Goal: Find specific page/section: Find specific page/section

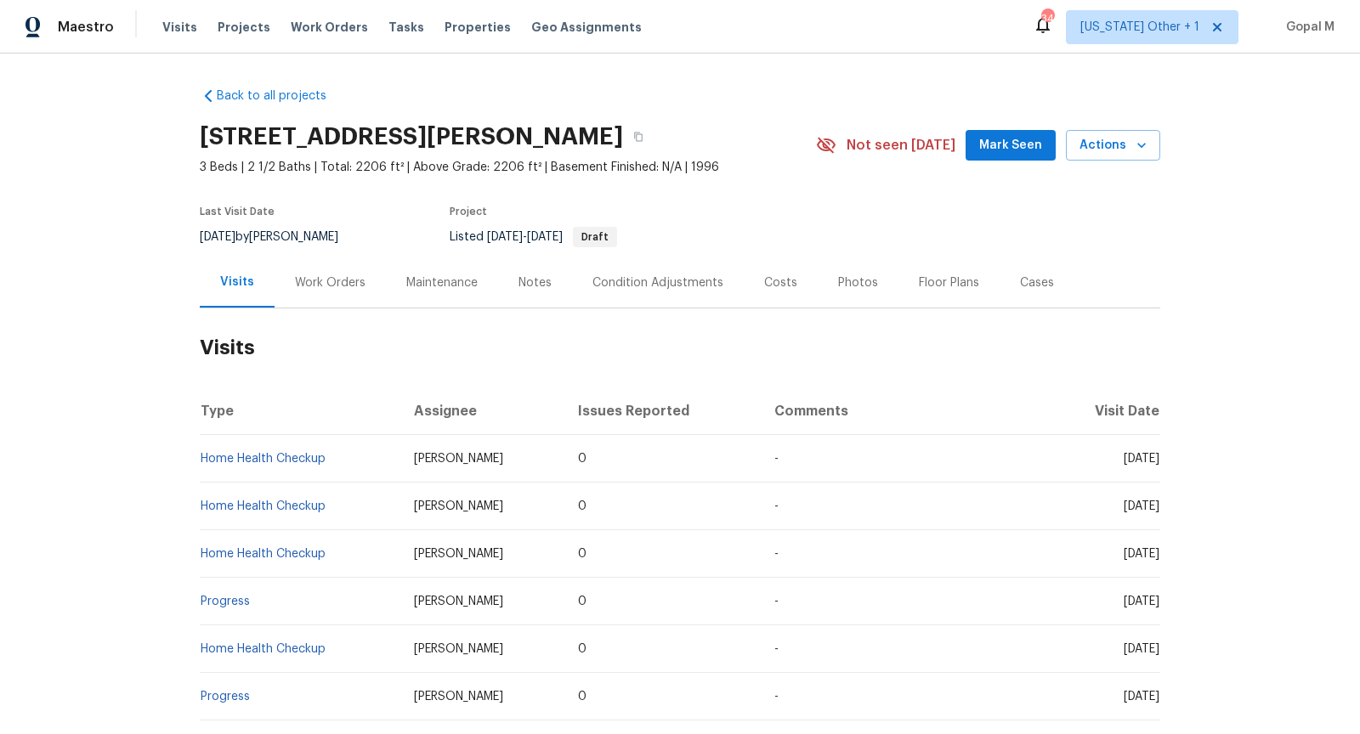
click at [344, 281] on div "Work Orders" at bounding box center [330, 282] width 71 height 17
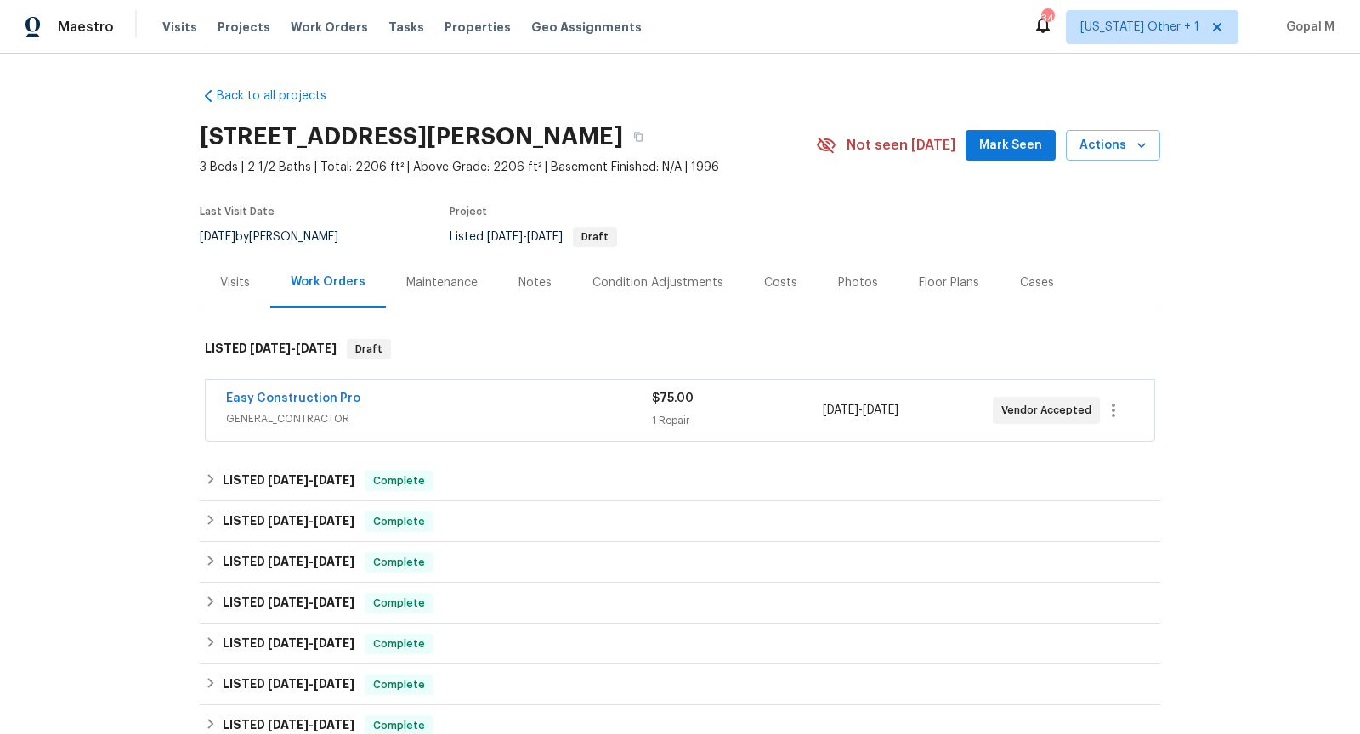
click at [478, 401] on div "Easy Construction Pro" at bounding box center [439, 400] width 426 height 20
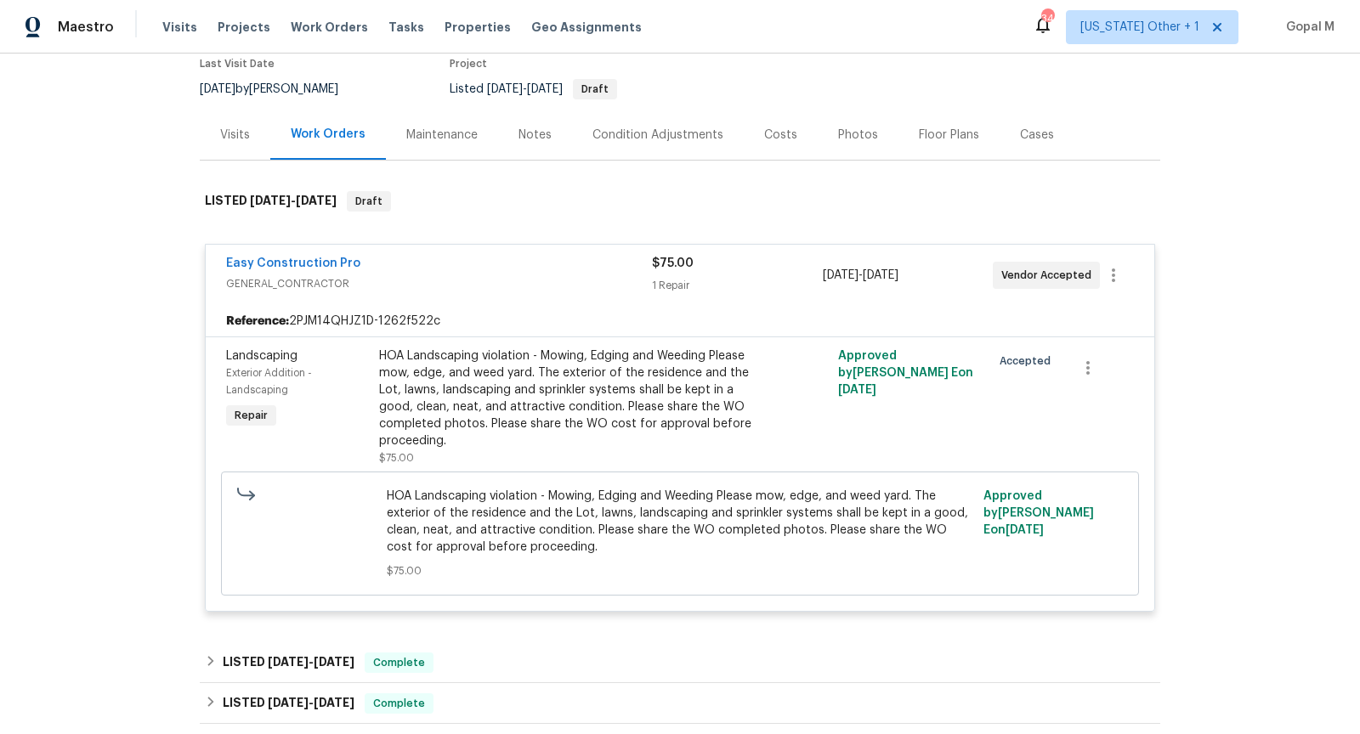
scroll to position [143, 0]
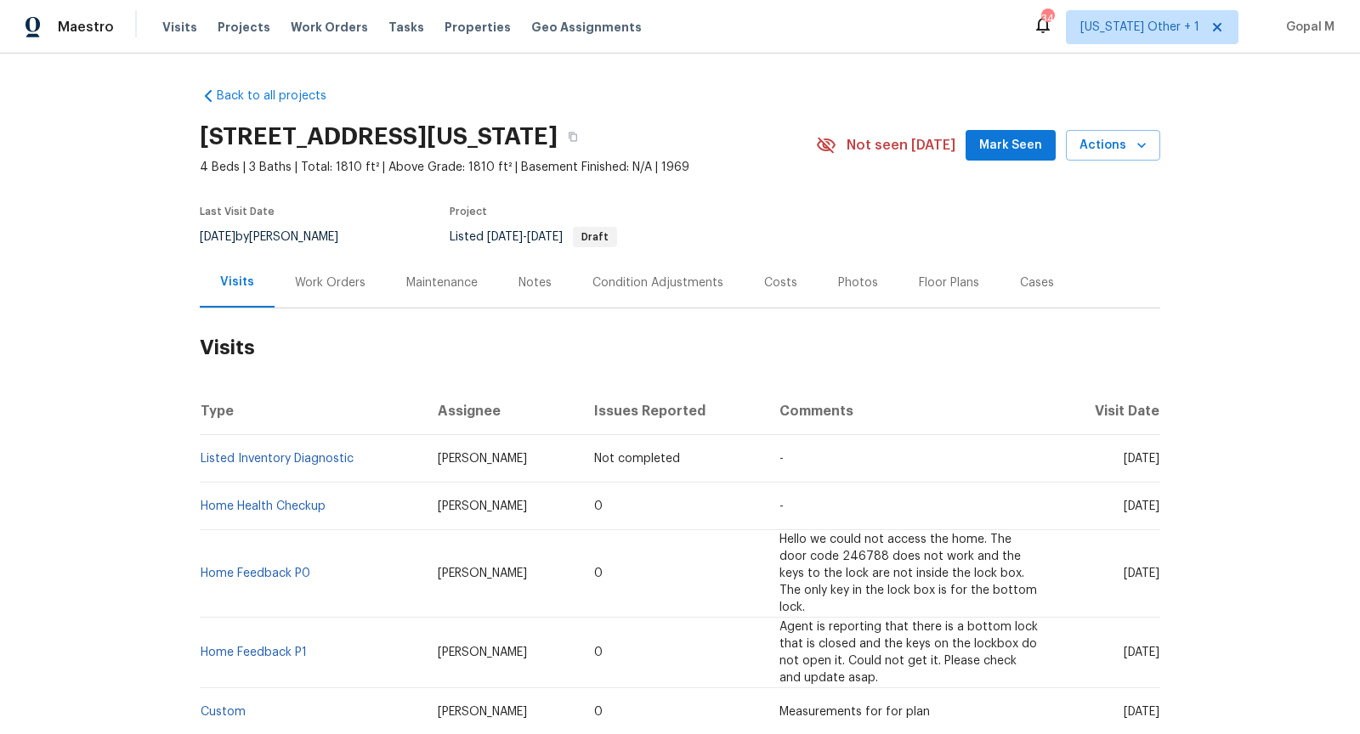
click at [330, 281] on div "Work Orders" at bounding box center [330, 282] width 71 height 17
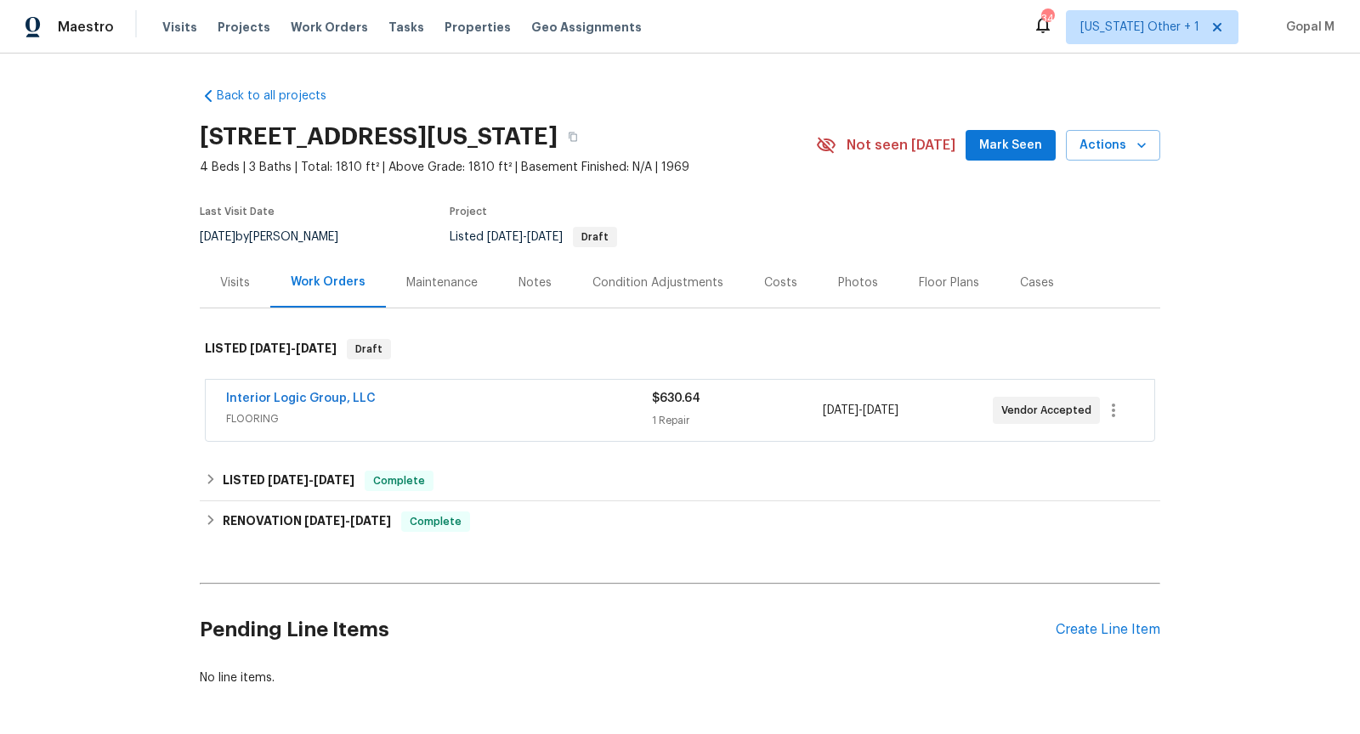
click at [514, 416] on span "FLOORING" at bounding box center [439, 418] width 426 height 17
